Goal: Information Seeking & Learning: Find specific page/section

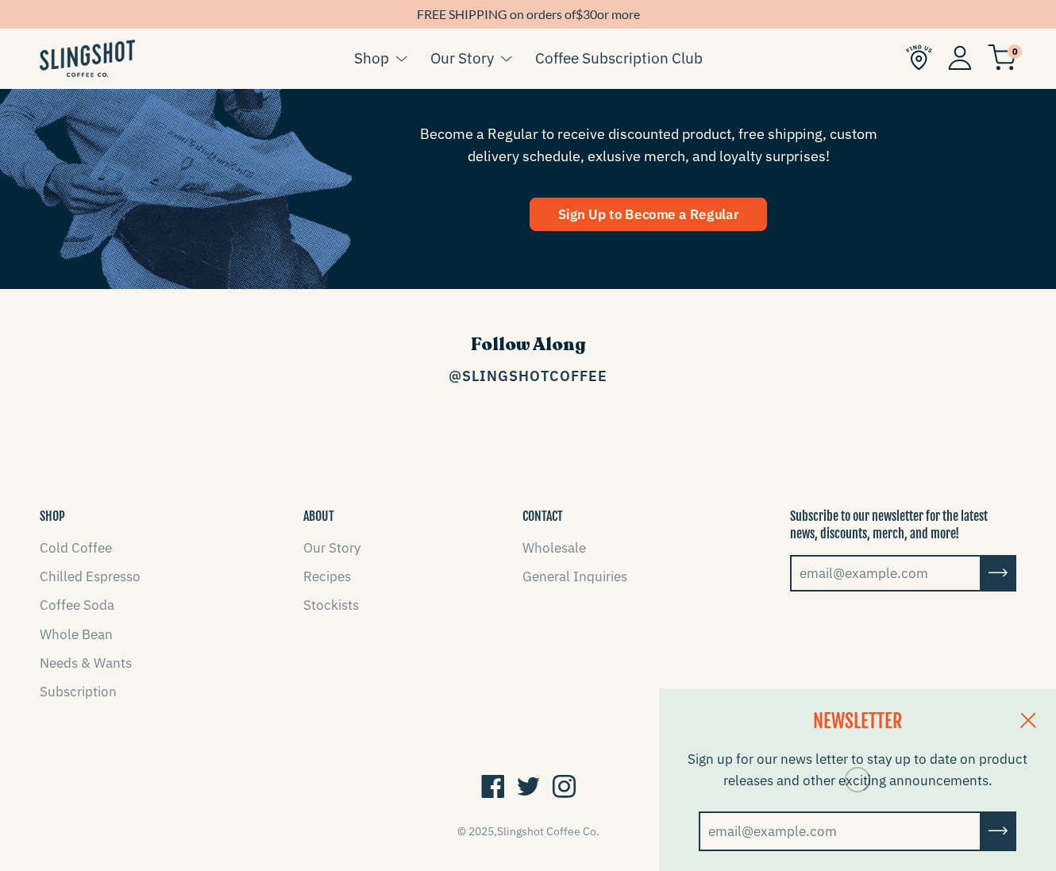
scroll to position [1988, 0]
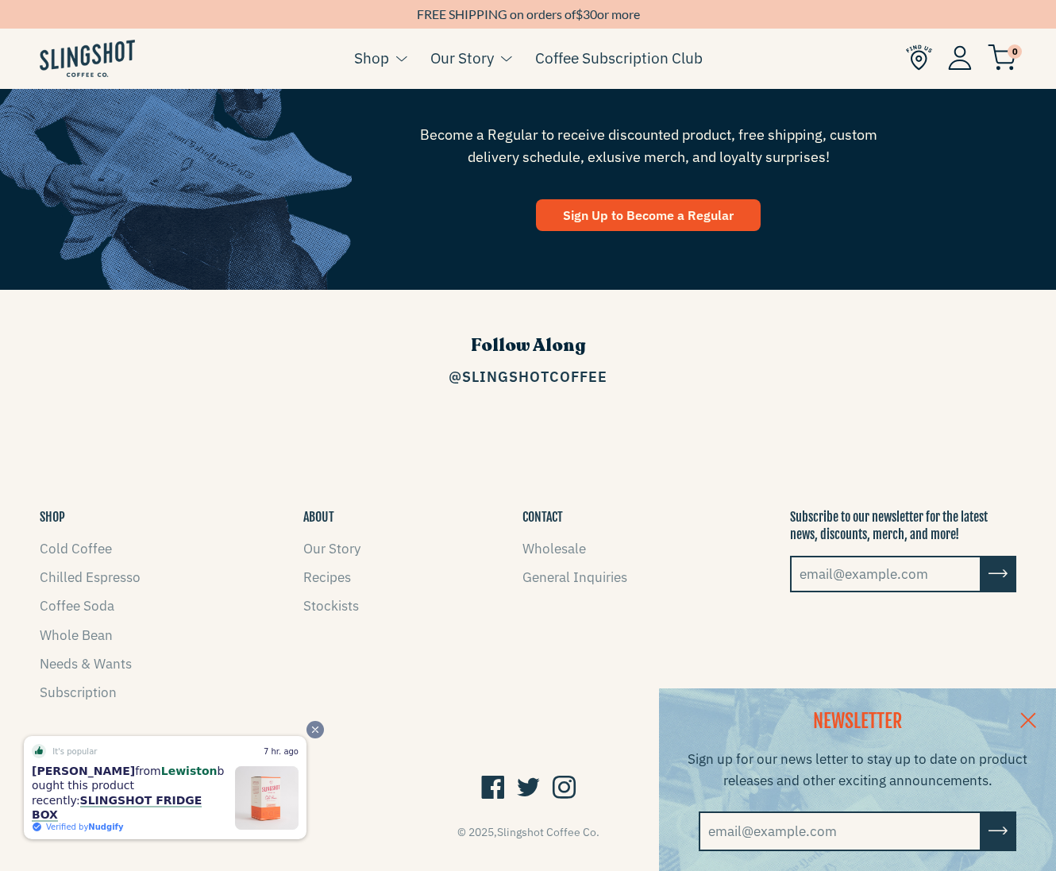
click at [311, 739] on span "Close" at bounding box center [315, 729] width 17 height 17
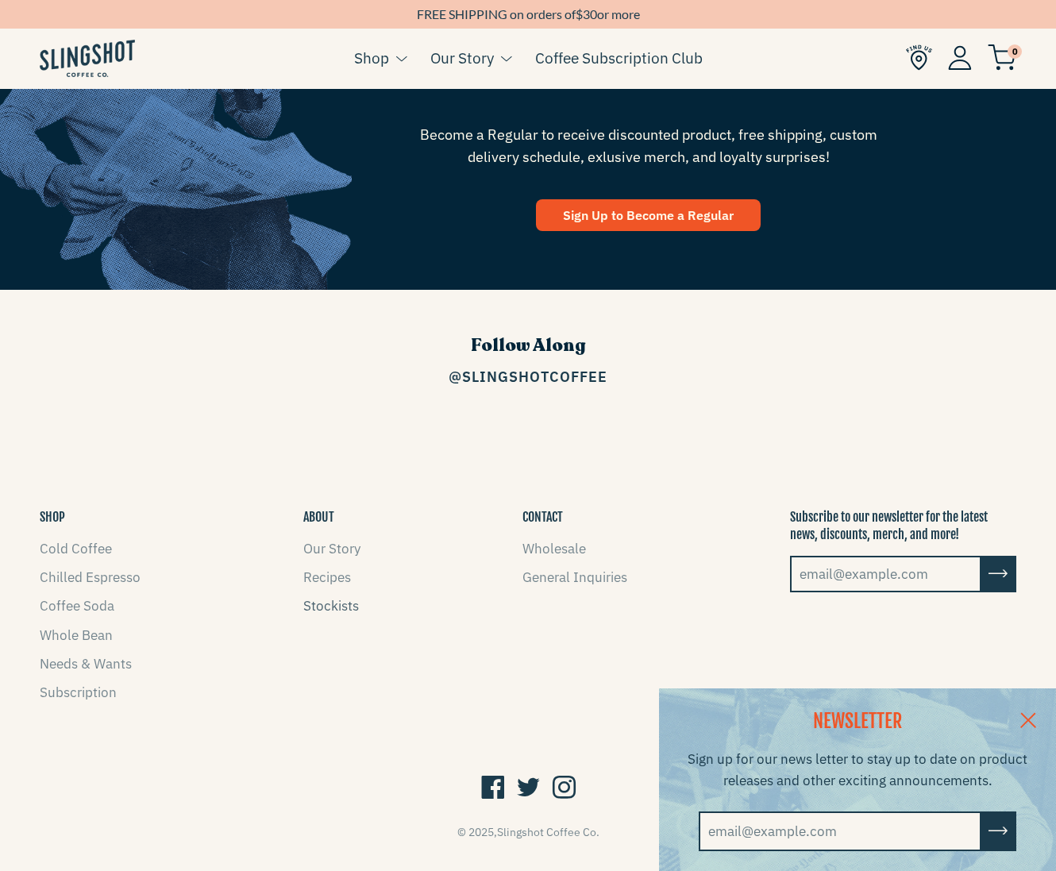
click at [320, 597] on link "Stockists" at bounding box center [331, 605] width 56 height 17
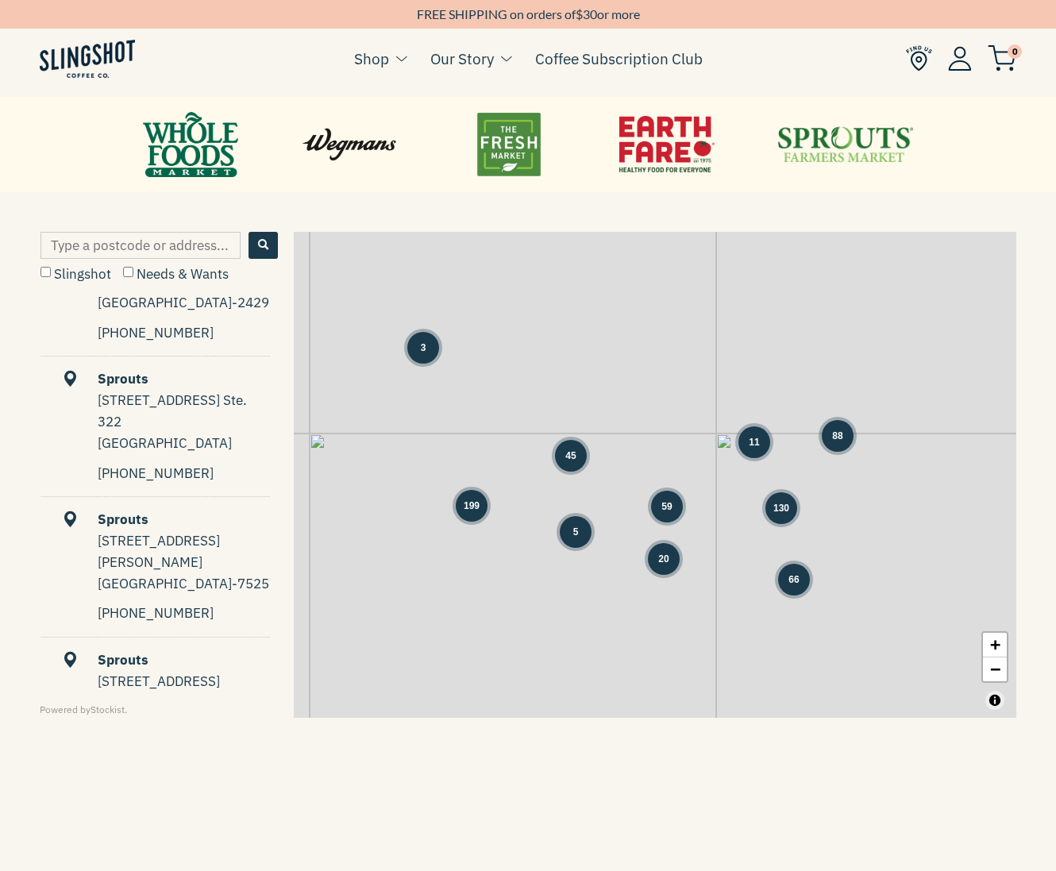
scroll to position [5381, 0]
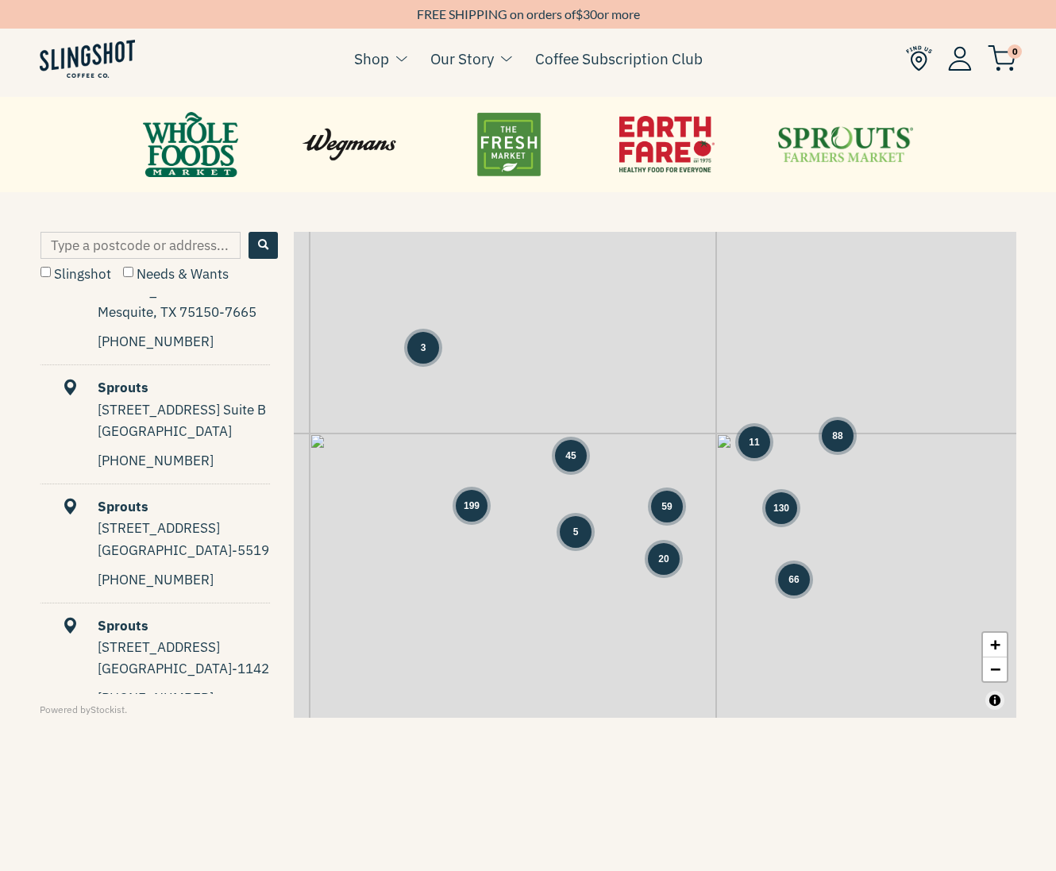
click at [45, 272] on input "Slingshot" at bounding box center [46, 272] width 10 height 10
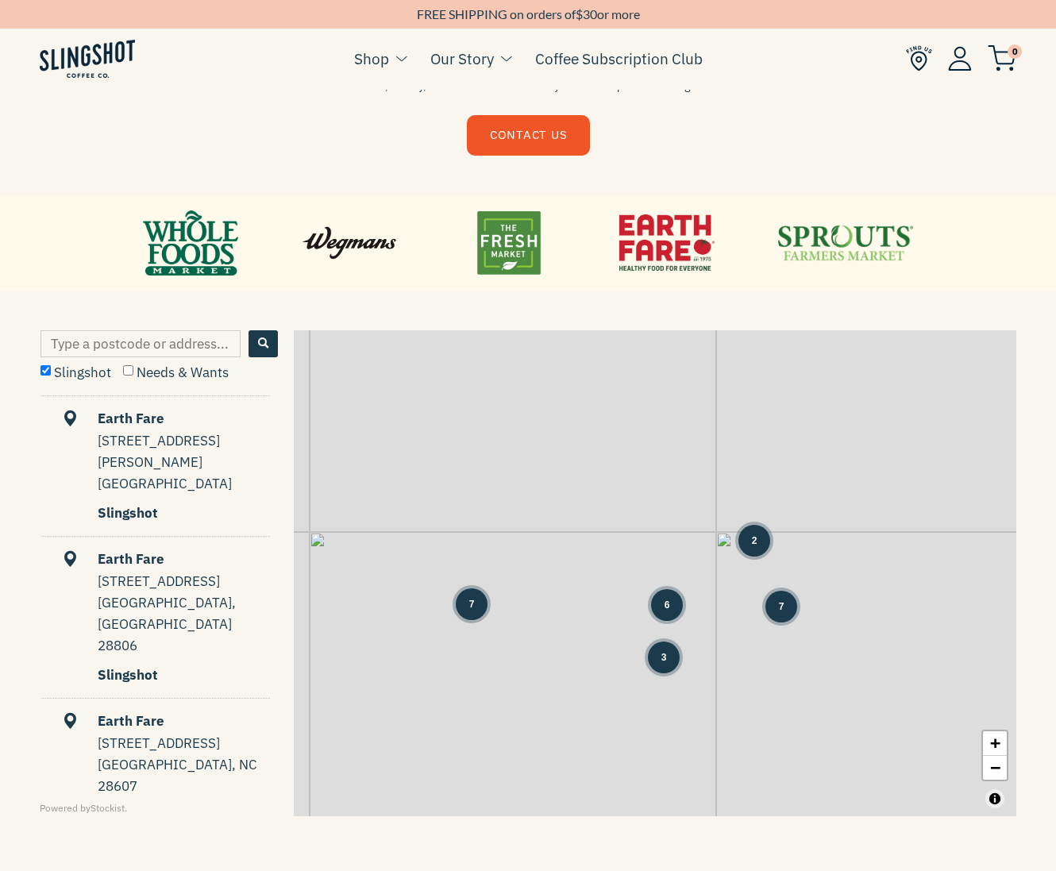
scroll to position [559, 0]
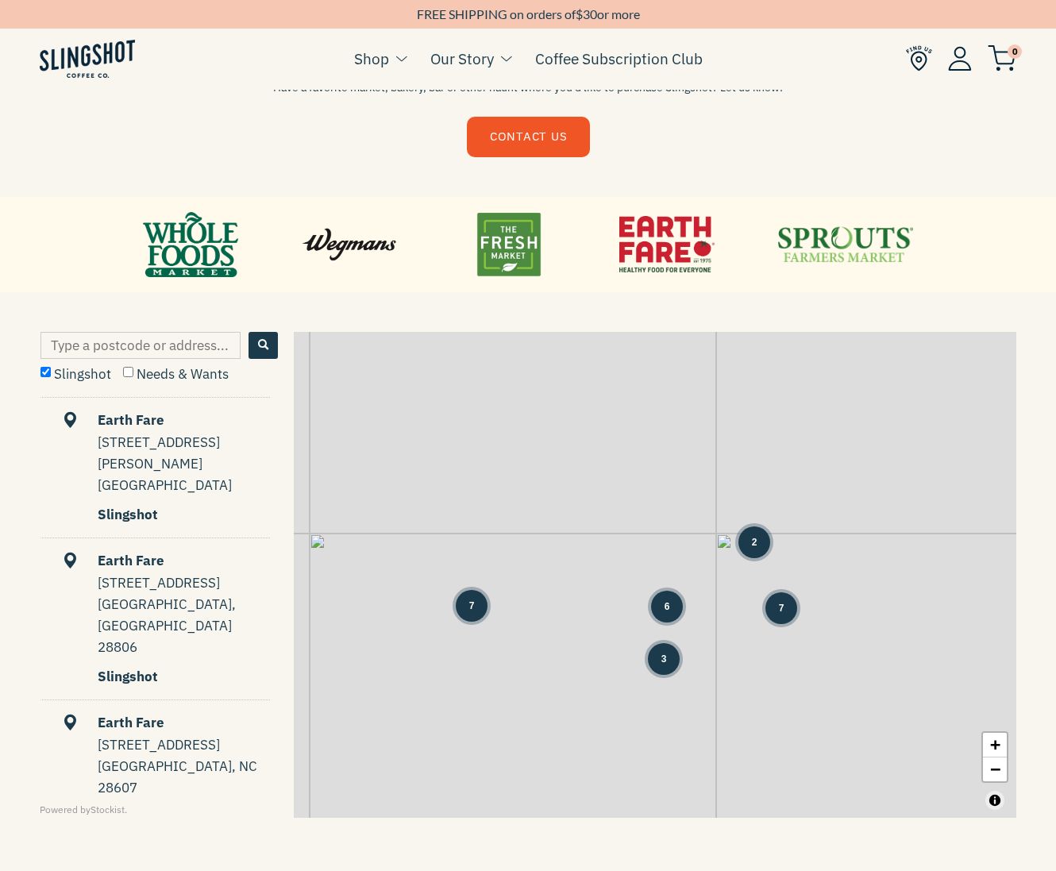
click at [135, 504] on div "Slingshot" at bounding box center [184, 514] width 172 height 21
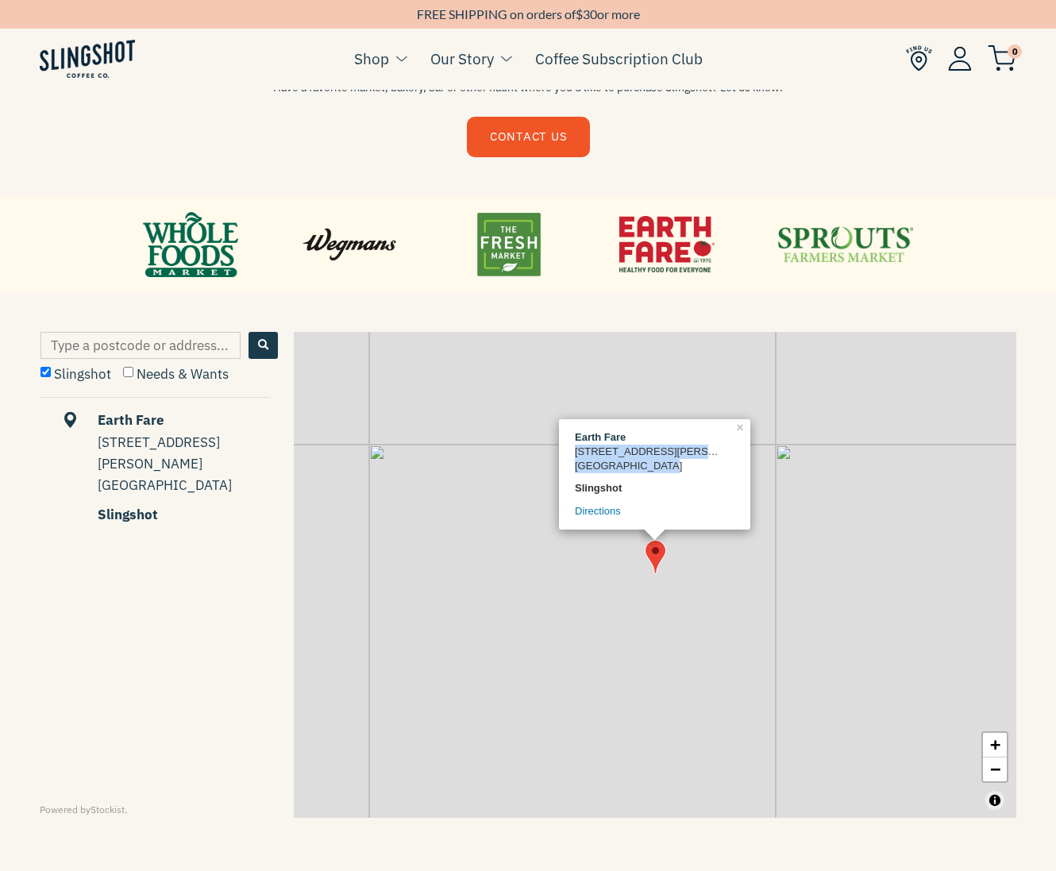
drag, startPoint x: 563, startPoint y: 446, endPoint x: 659, endPoint y: 467, distance: 98.5
click at [650, 467] on div "Earth Fare [STREET_ADDRESS][PERSON_NAME] Slingshot Directions" at bounding box center [654, 474] width 191 height 110
drag, startPoint x: 660, startPoint y: 467, endPoint x: 575, endPoint y: 440, distance: 89.2
click at [575, 440] on div "Earth Fare 1689 S Lumpkin St Athens, GA 30606 Slingshot Directions" at bounding box center [655, 474] width 160 height 88
click at [66, 370] on label "Slingshot" at bounding box center [76, 373] width 71 height 17
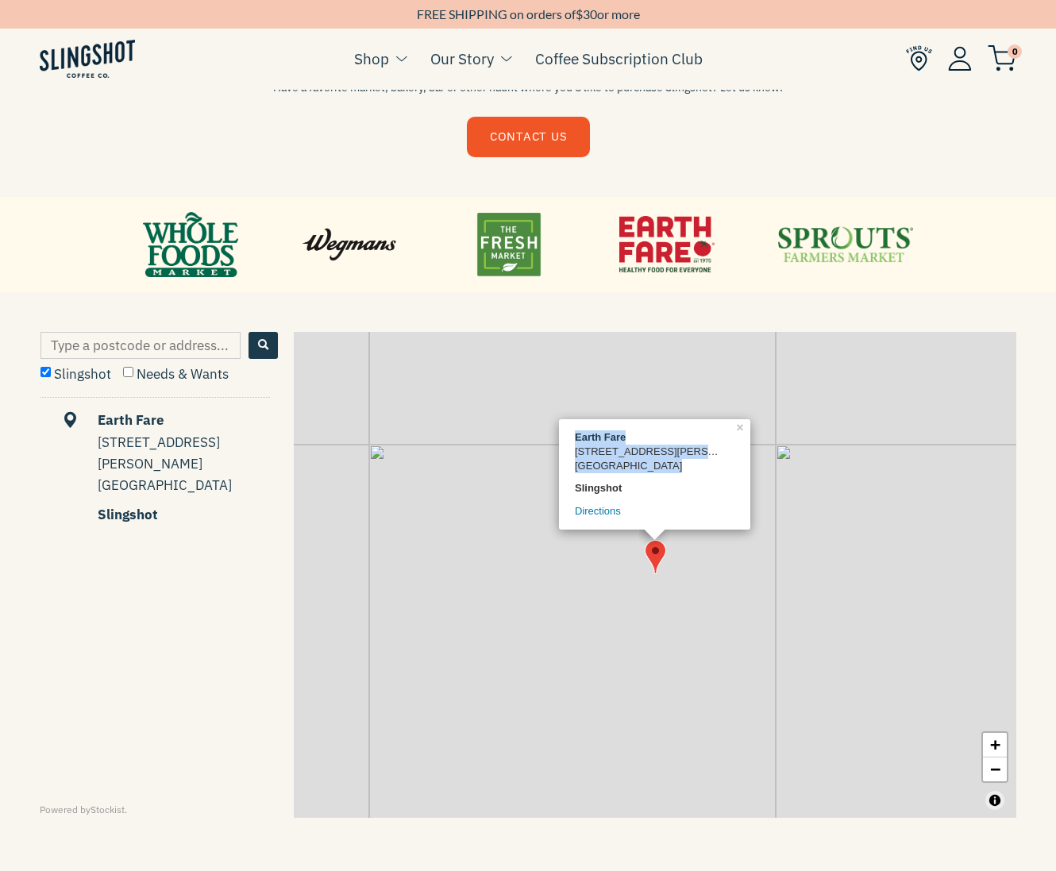
click at [51, 370] on input "Slingshot" at bounding box center [46, 372] width 10 height 10
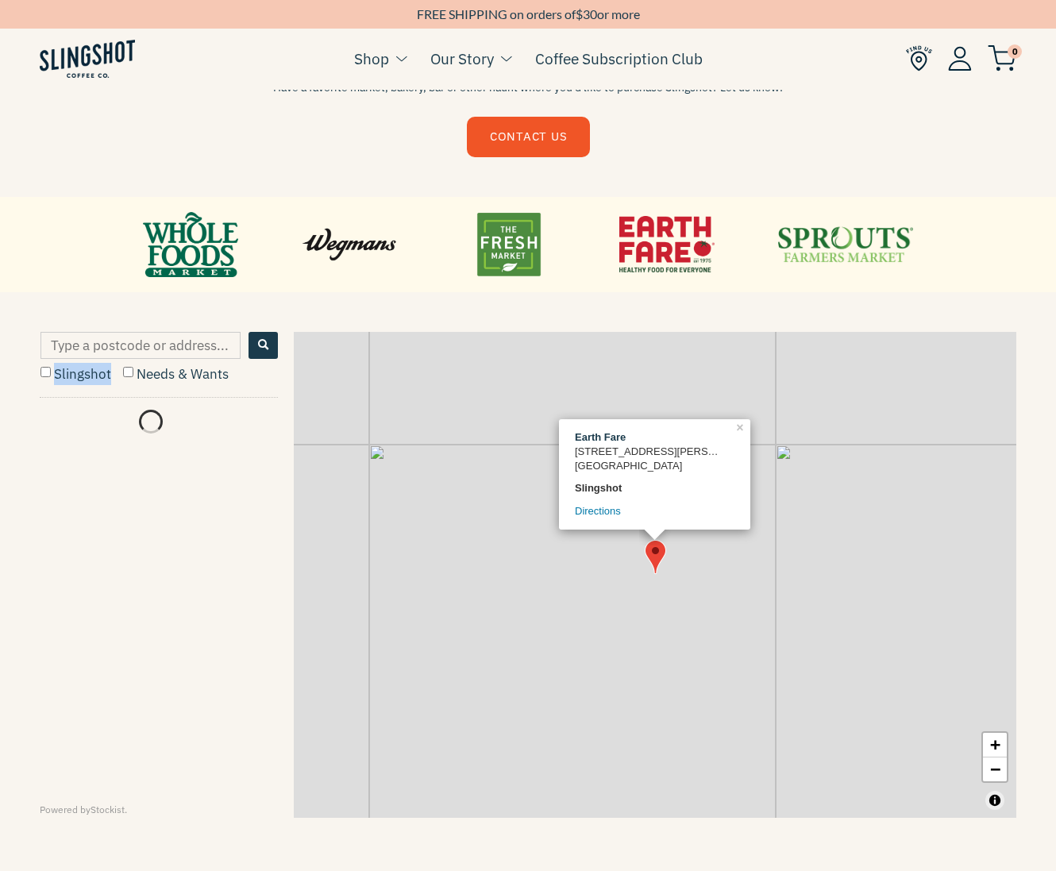
click at [66, 370] on label "Slingshot" at bounding box center [76, 373] width 71 height 17
click at [51, 370] on input "Slingshot" at bounding box center [46, 372] width 10 height 10
checkbox input "true"
click at [998, 768] on link "−" at bounding box center [995, 770] width 24 height 24
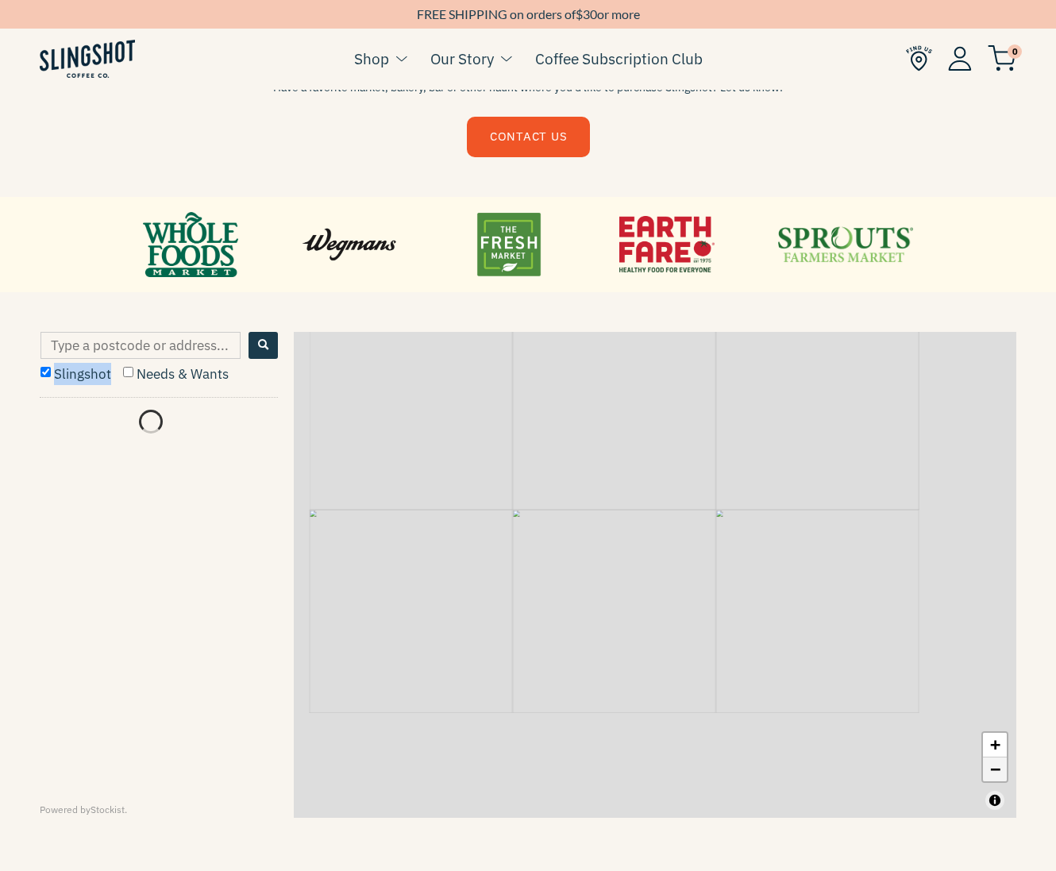
click at [998, 769] on link "−" at bounding box center [995, 770] width 24 height 24
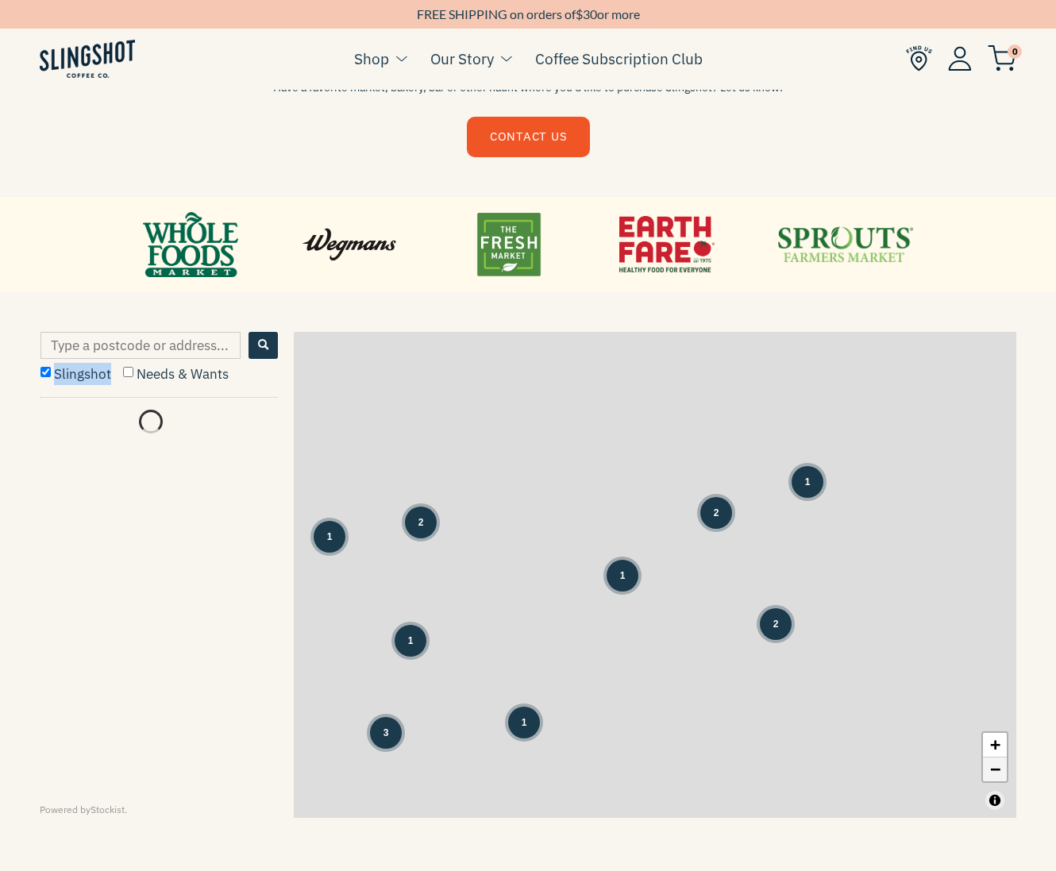
click at [998, 769] on link "−" at bounding box center [995, 770] width 24 height 24
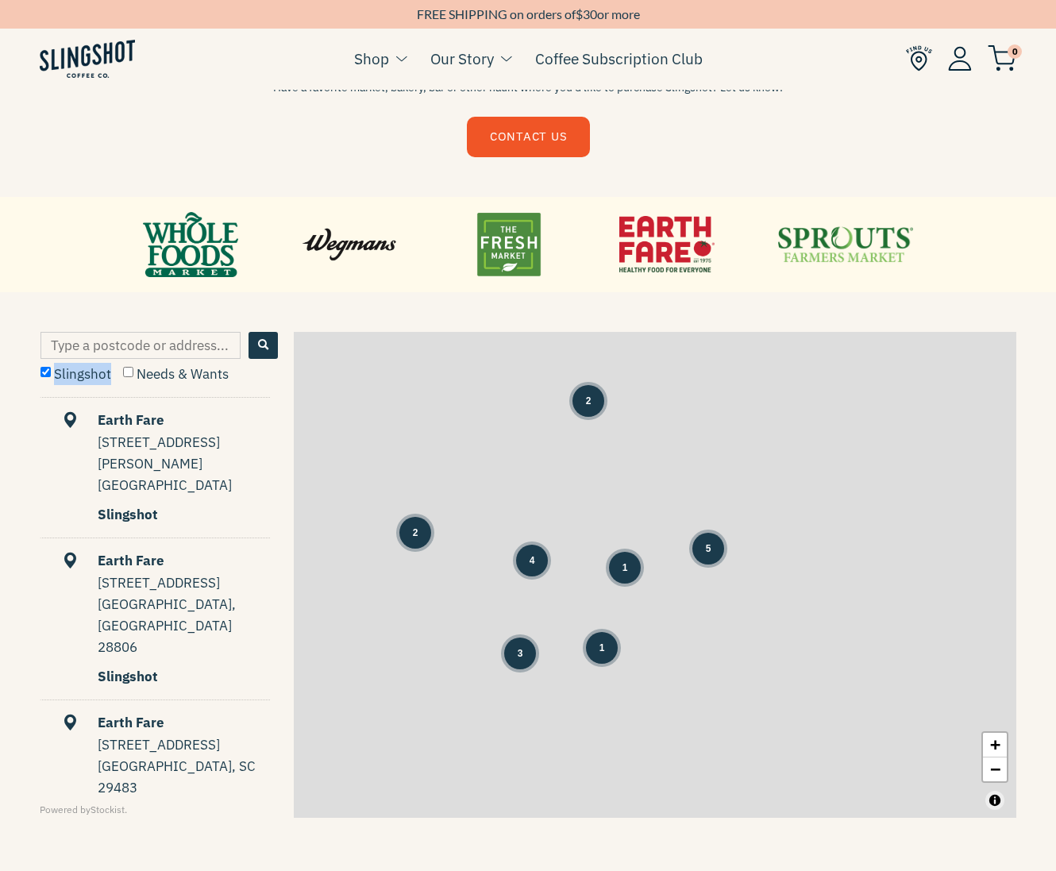
scroll to position [0, 0]
click at [1004, 761] on link "−" at bounding box center [995, 770] width 24 height 24
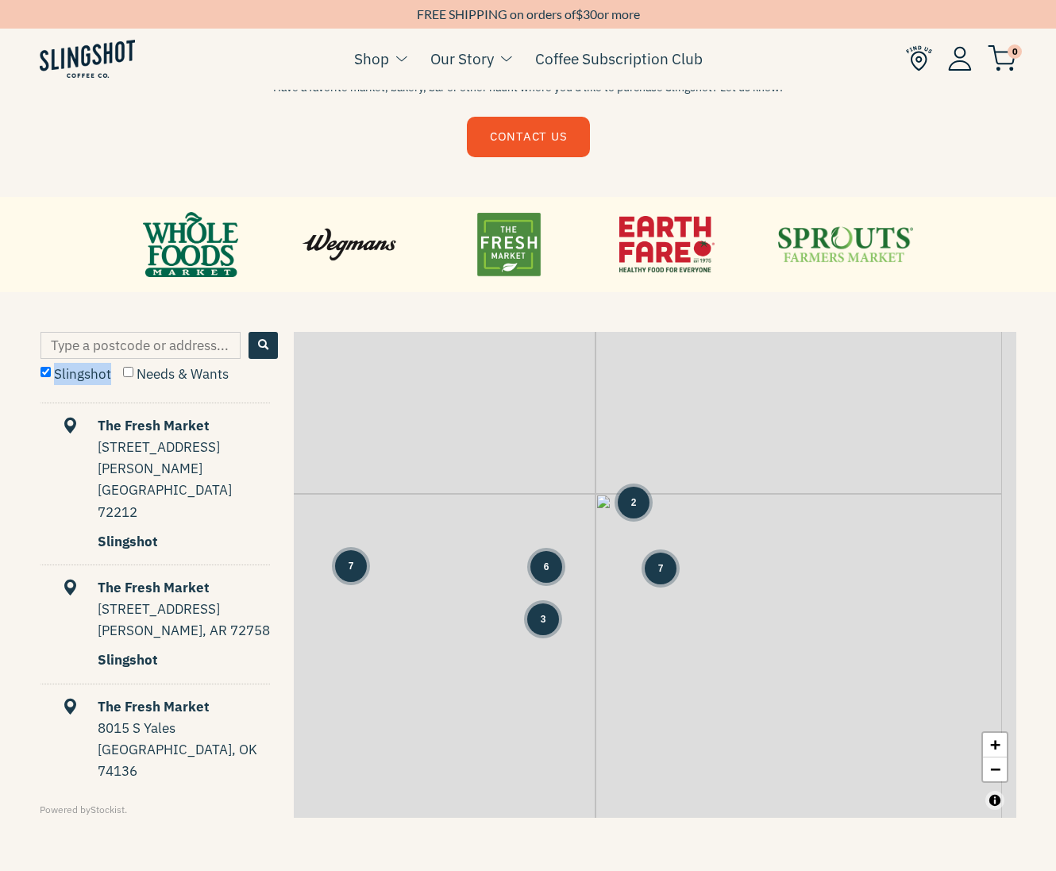
scroll to position [1841, 0]
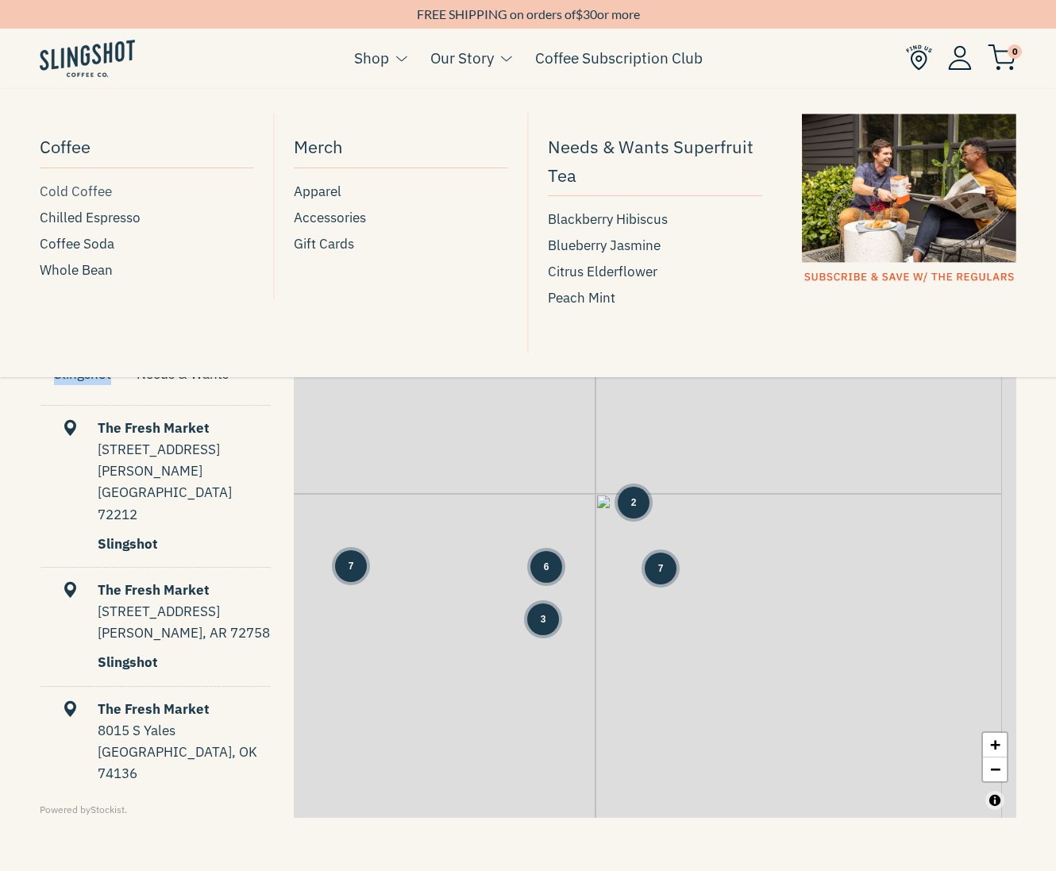
click at [102, 188] on span "Cold Coffee" at bounding box center [76, 191] width 72 height 21
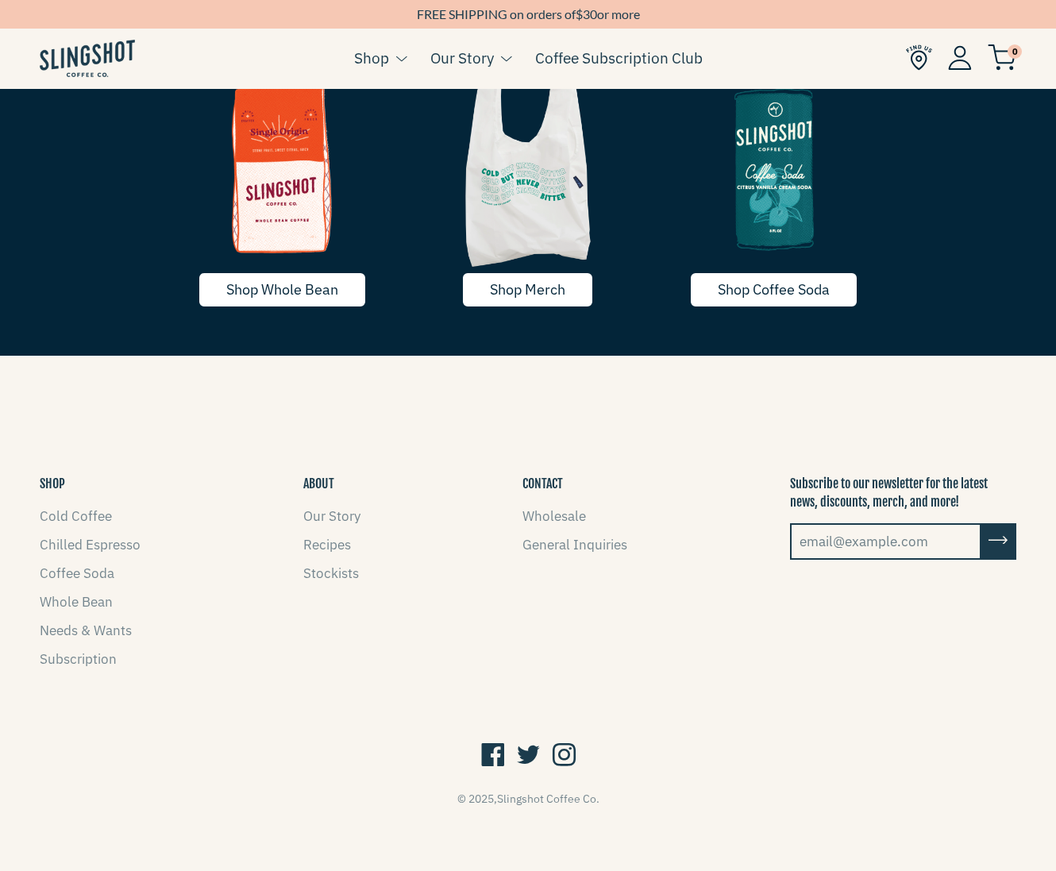
scroll to position [2506, 0]
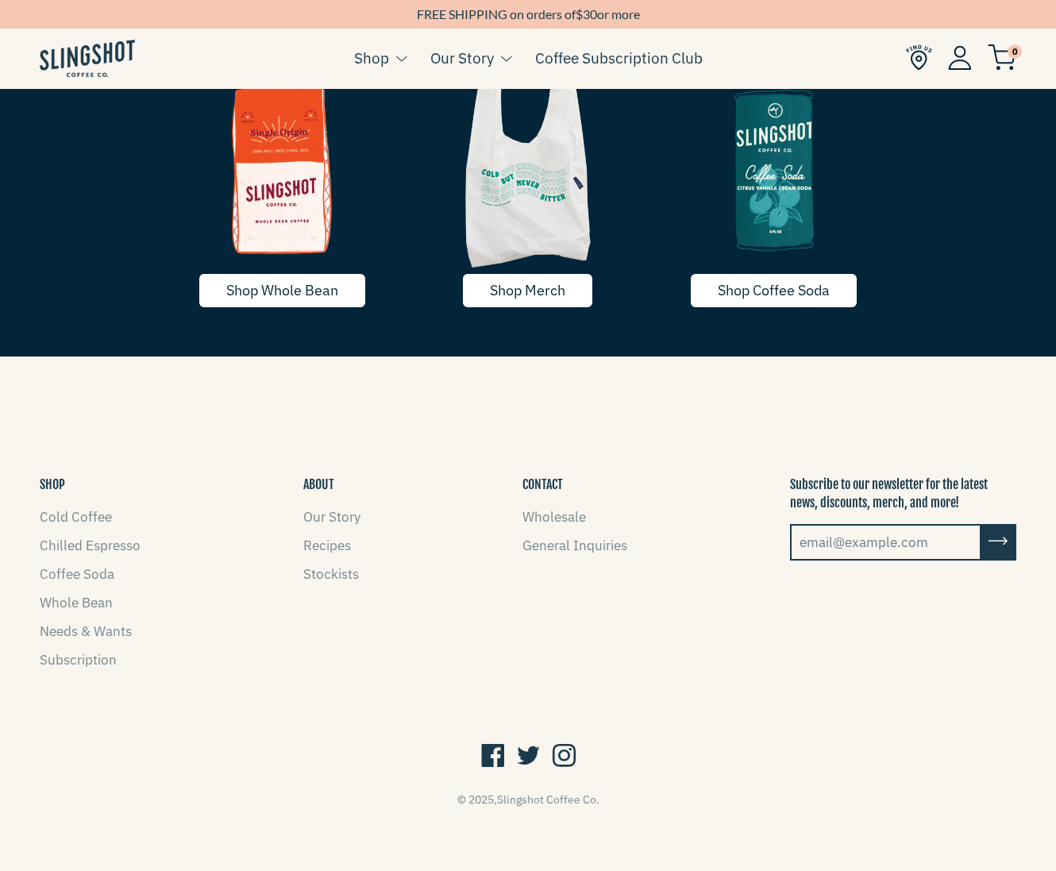
click at [330, 519] on link "Our Story" at bounding box center [331, 516] width 57 height 17
click at [107, 59] on img at bounding box center [87, 58] width 95 height 37
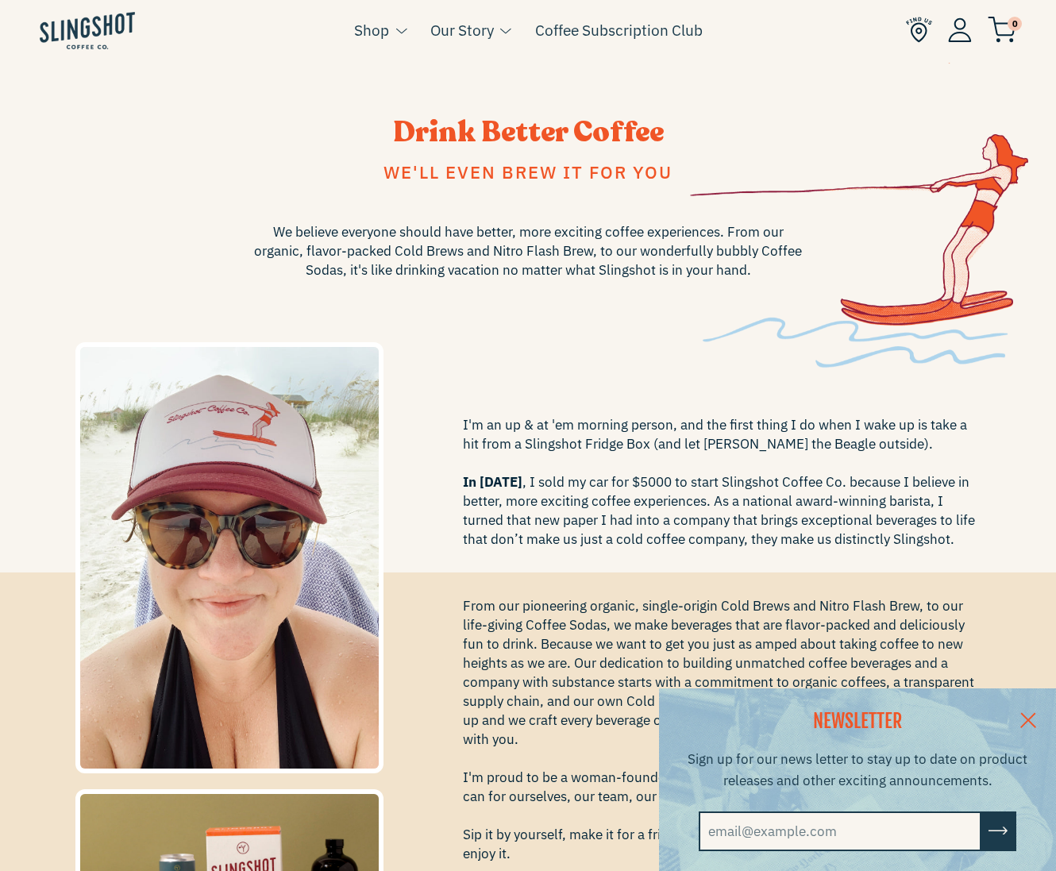
click at [1037, 718] on link at bounding box center [1029, 719] width 56 height 61
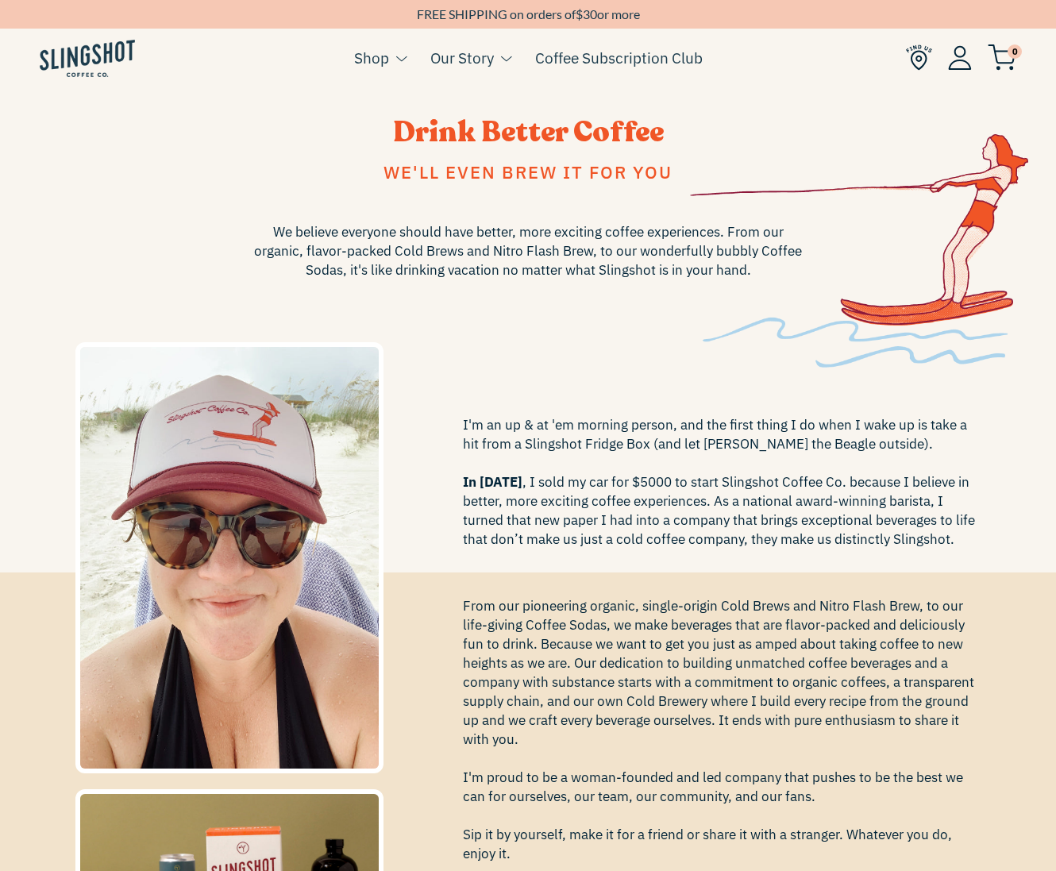
click at [747, 483] on span "I'm an up & at 'em morning person, and the first thing I do when I wake up is t…" at bounding box center [722, 481] width 519 height 133
copy span "Slingshot"
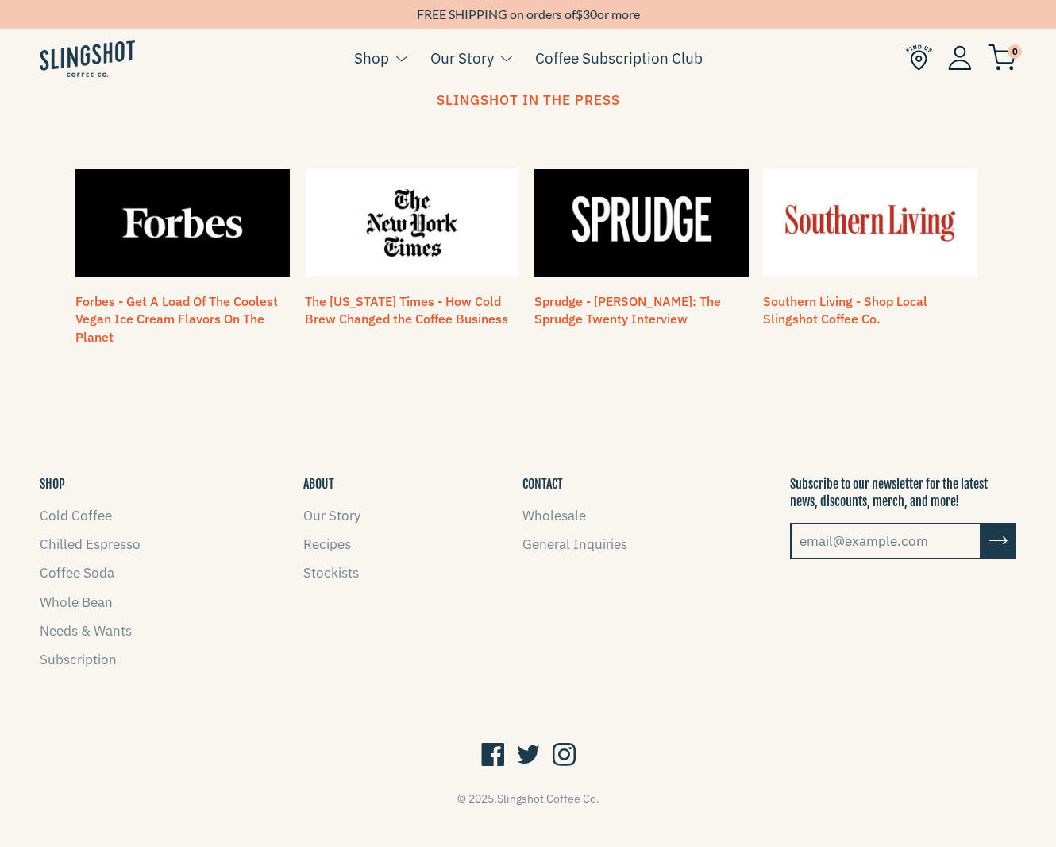
scroll to position [1289, 0]
click at [502, 741] on icon at bounding box center [492, 756] width 23 height 30
click at [526, 741] on icon at bounding box center [528, 756] width 23 height 30
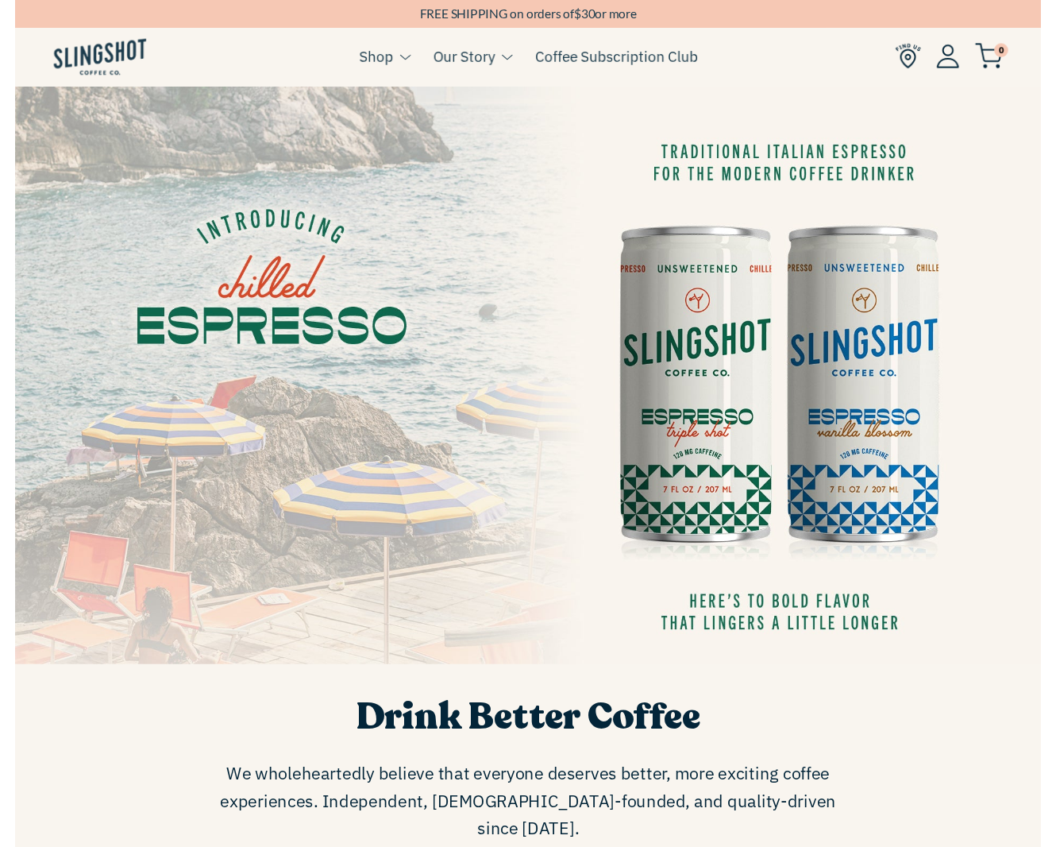
scroll to position [864, 0]
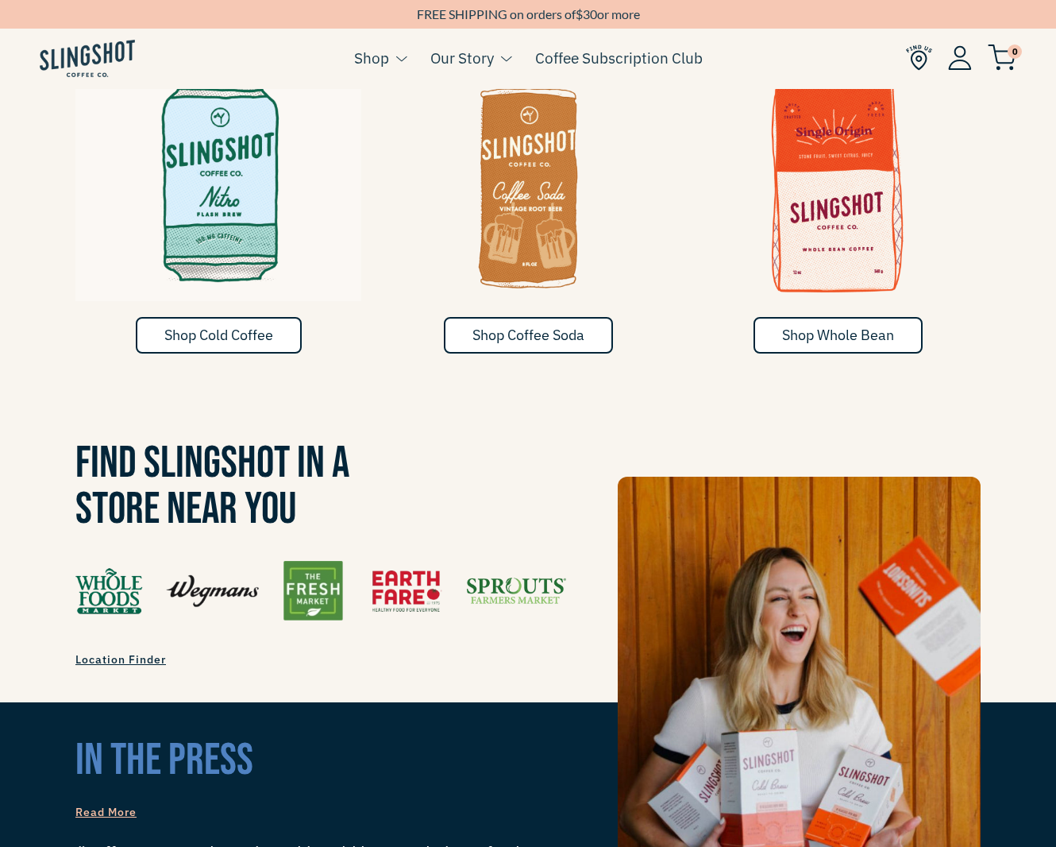
drag, startPoint x: 1015, startPoint y: 3, endPoint x: 1005, endPoint y: -22, distance: 27.4
click at [1005, 0] on html "Skip to content NEWSLETTER Sign up for our news letter to stay up to date on pr…" at bounding box center [528, 590] width 1056 height 2908
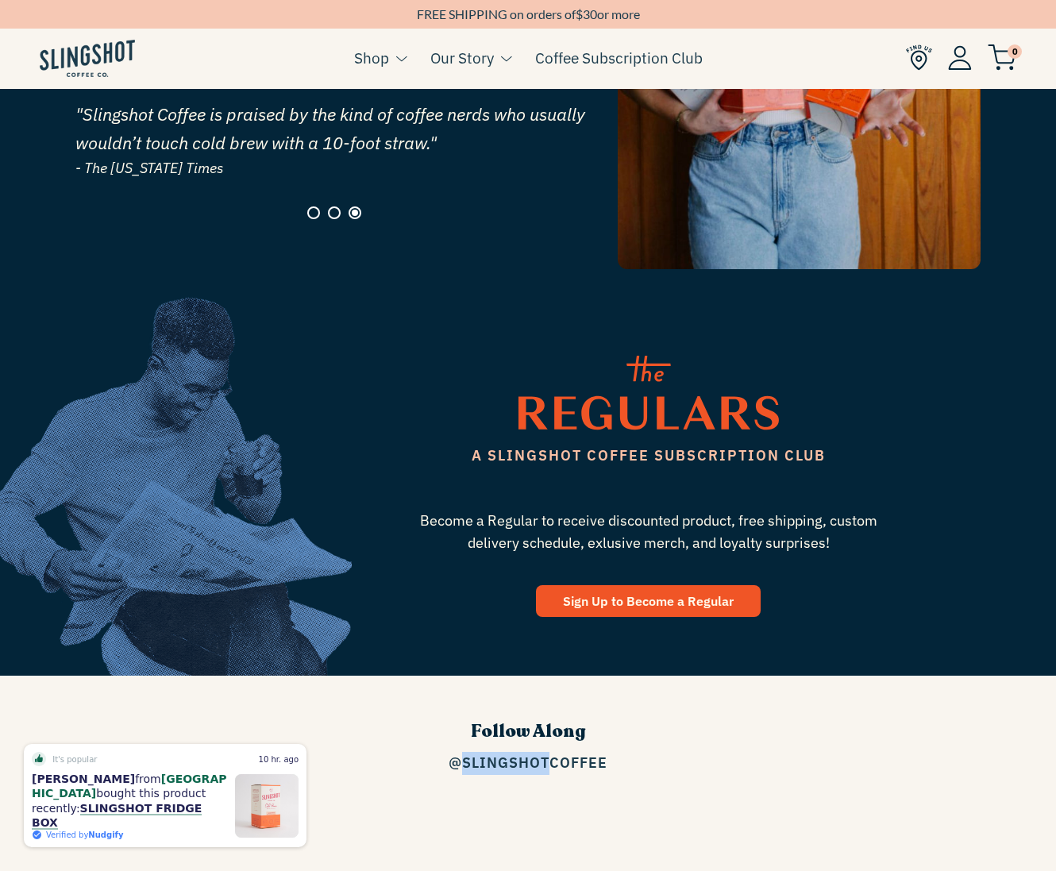
scroll to position [0, 1037]
